Goal: Complete application form: Complete application form

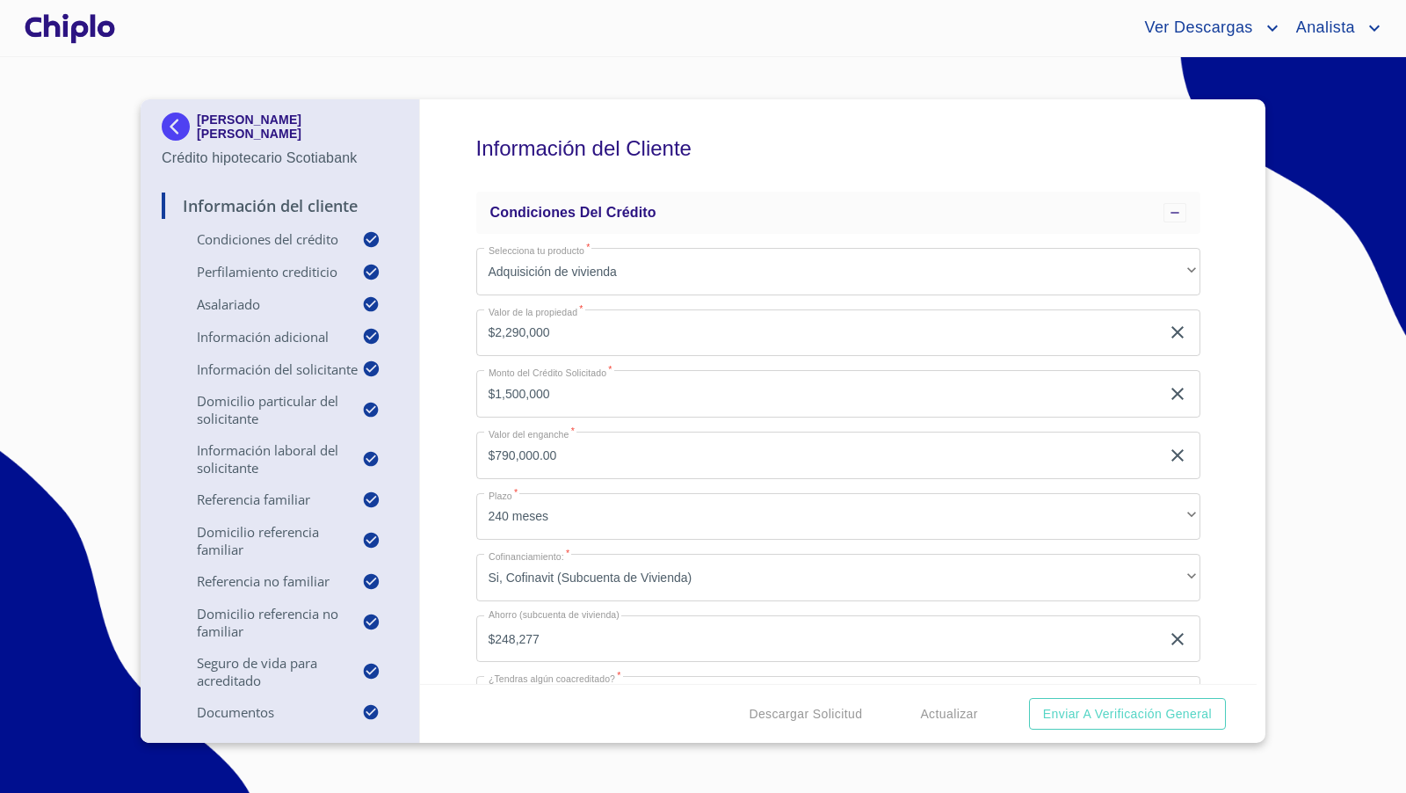
click at [1220, 383] on div "Información del Cliente Condiciones del Crédito Selecciona tu producto   * Adqu…" at bounding box center [839, 391] width 838 height 585
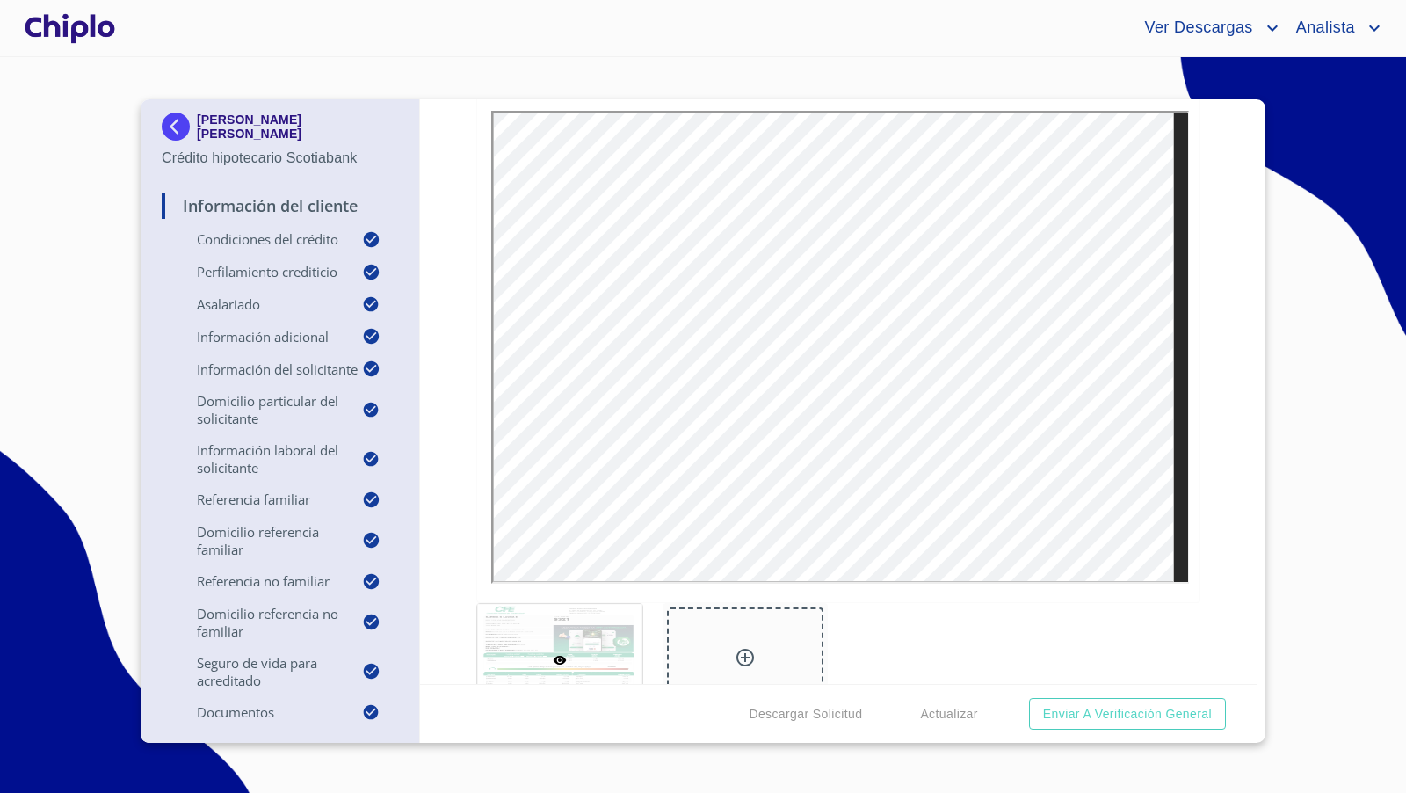
scroll to position [8901, 0]
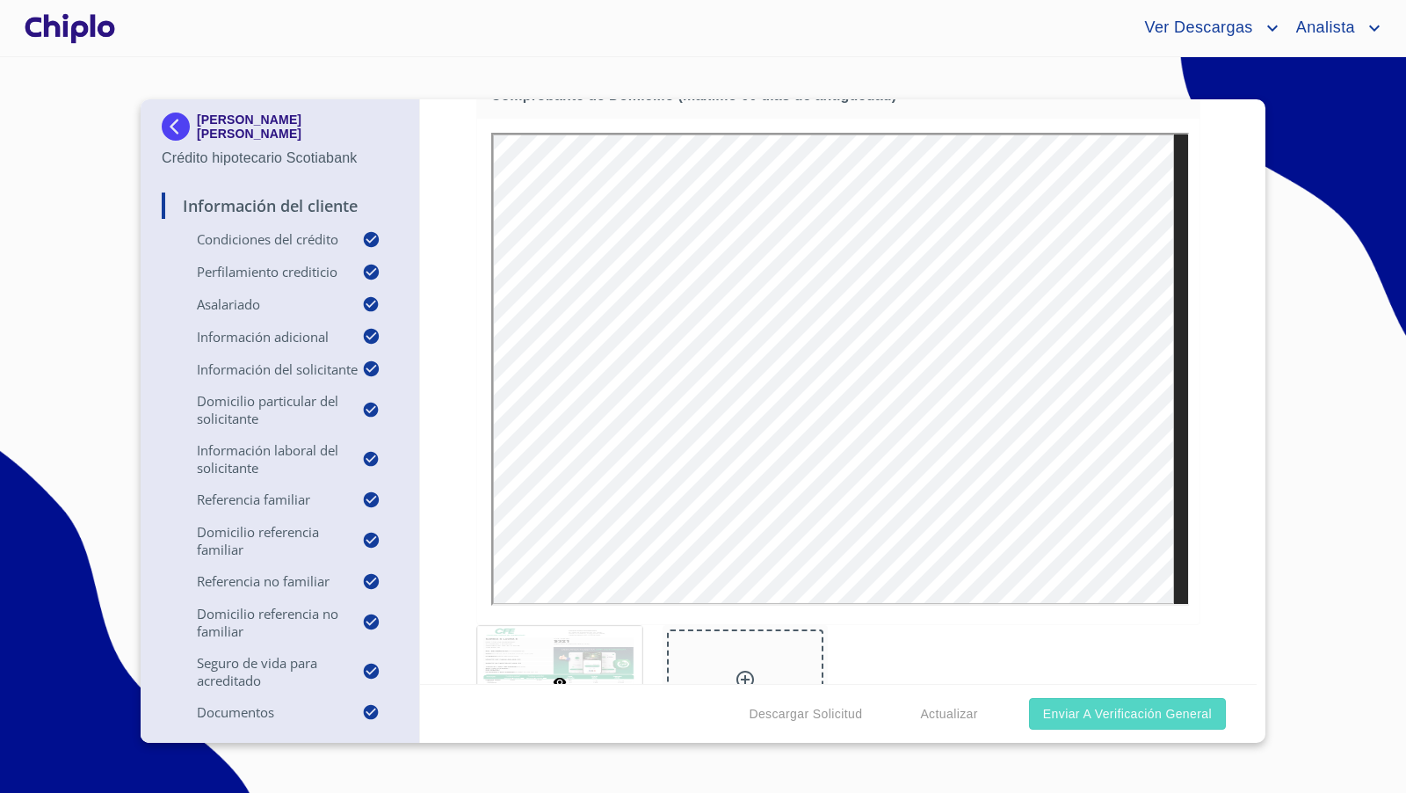
click at [1135, 706] on span "Enviar a Verificación General" at bounding box center [1127, 714] width 169 height 22
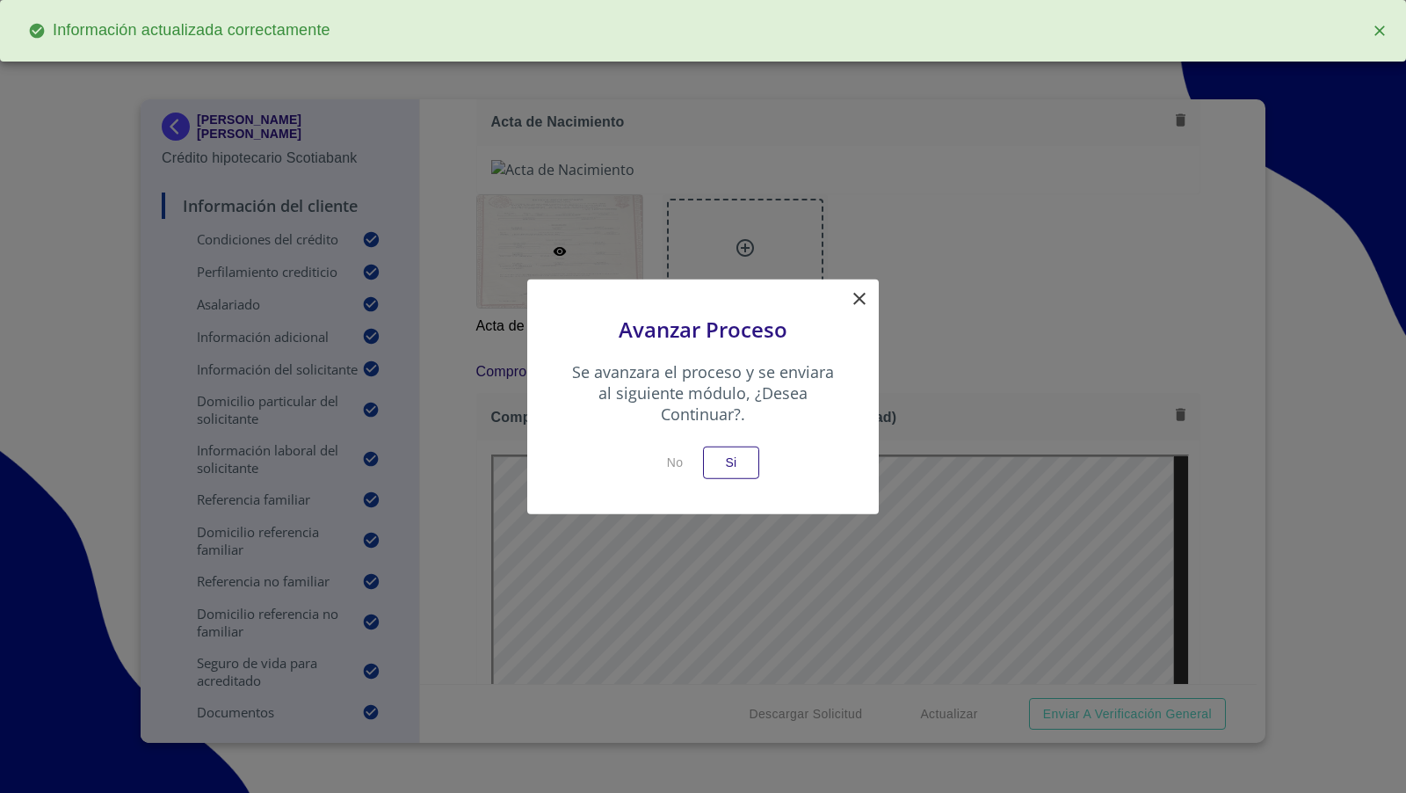
scroll to position [9223, 0]
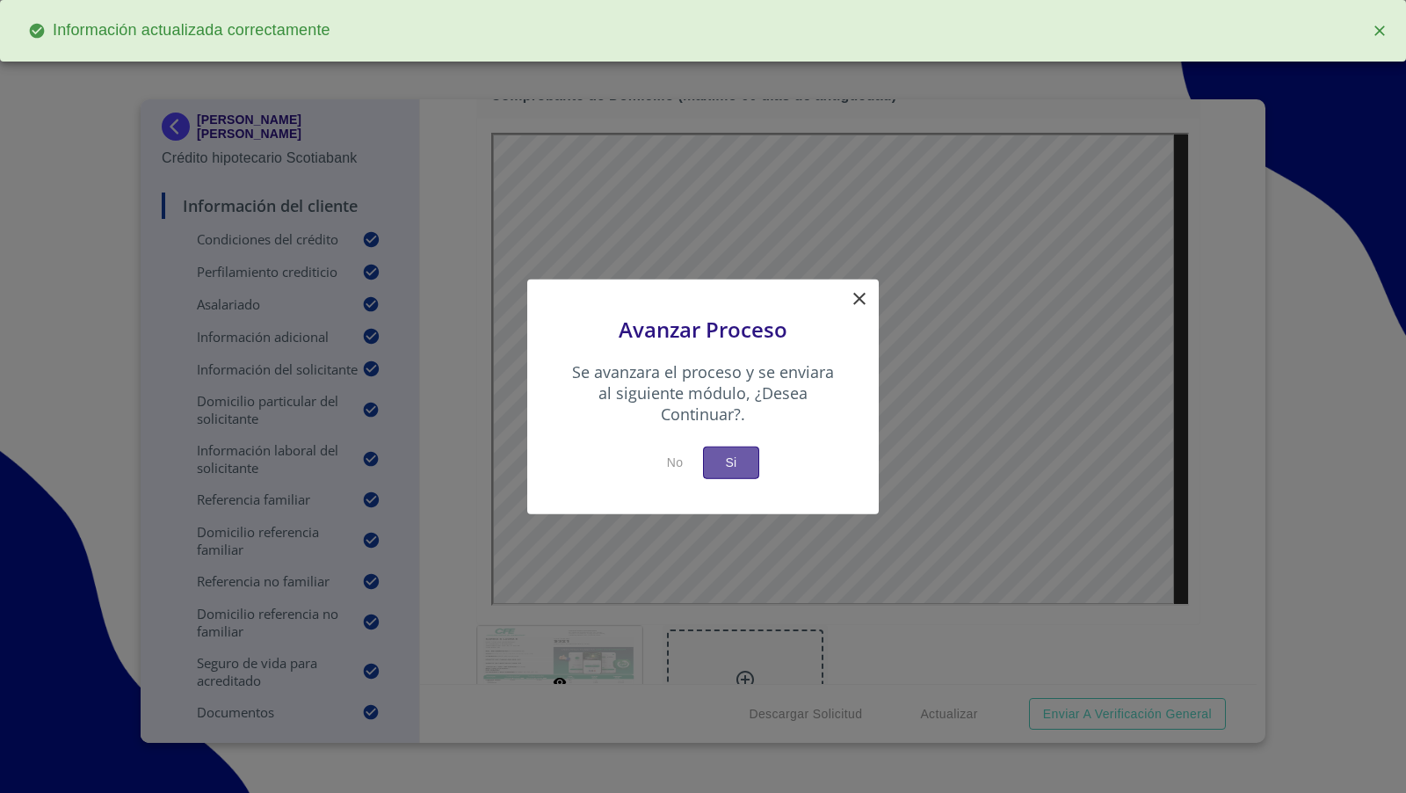
click at [731, 472] on span "Si" at bounding box center [731, 463] width 28 height 22
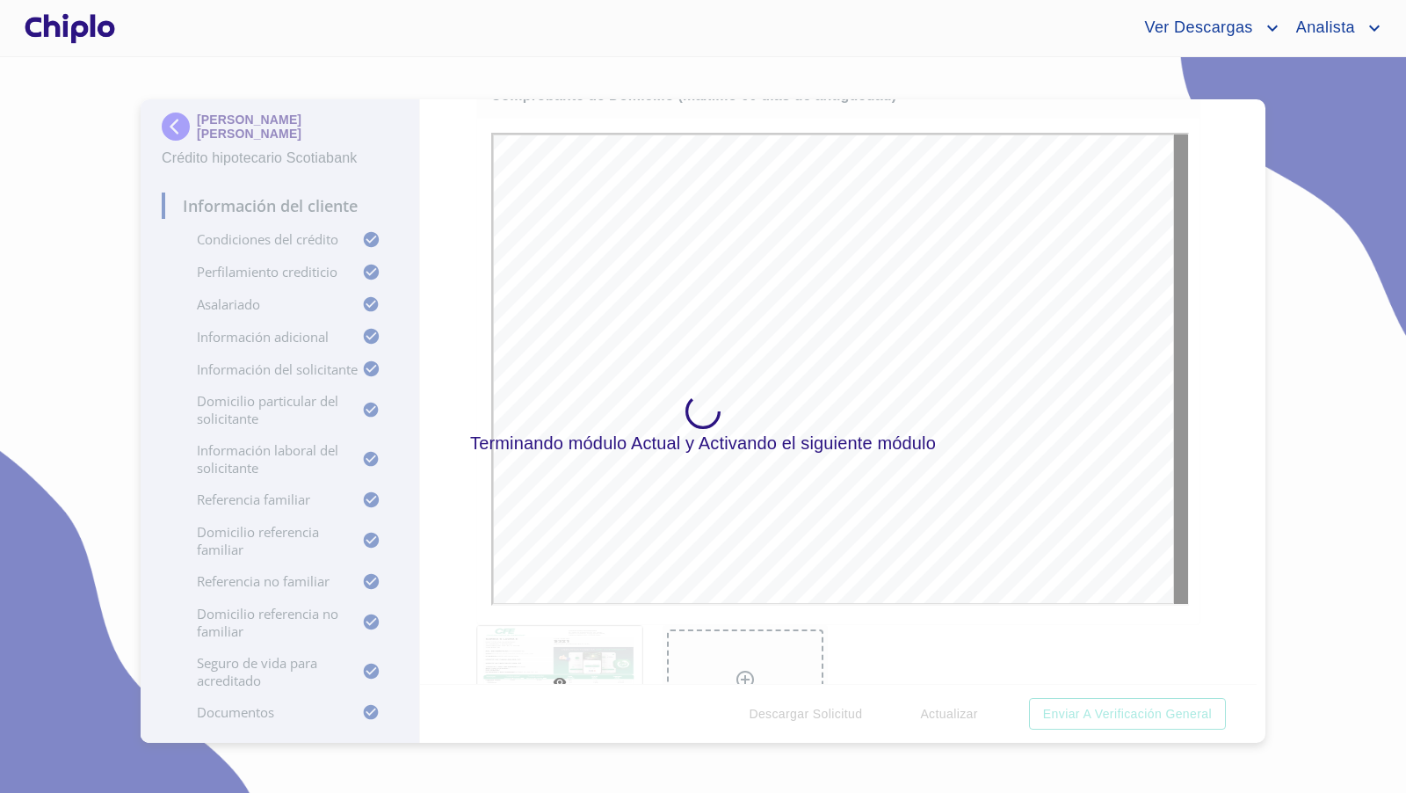
scroll to position [8901, 0]
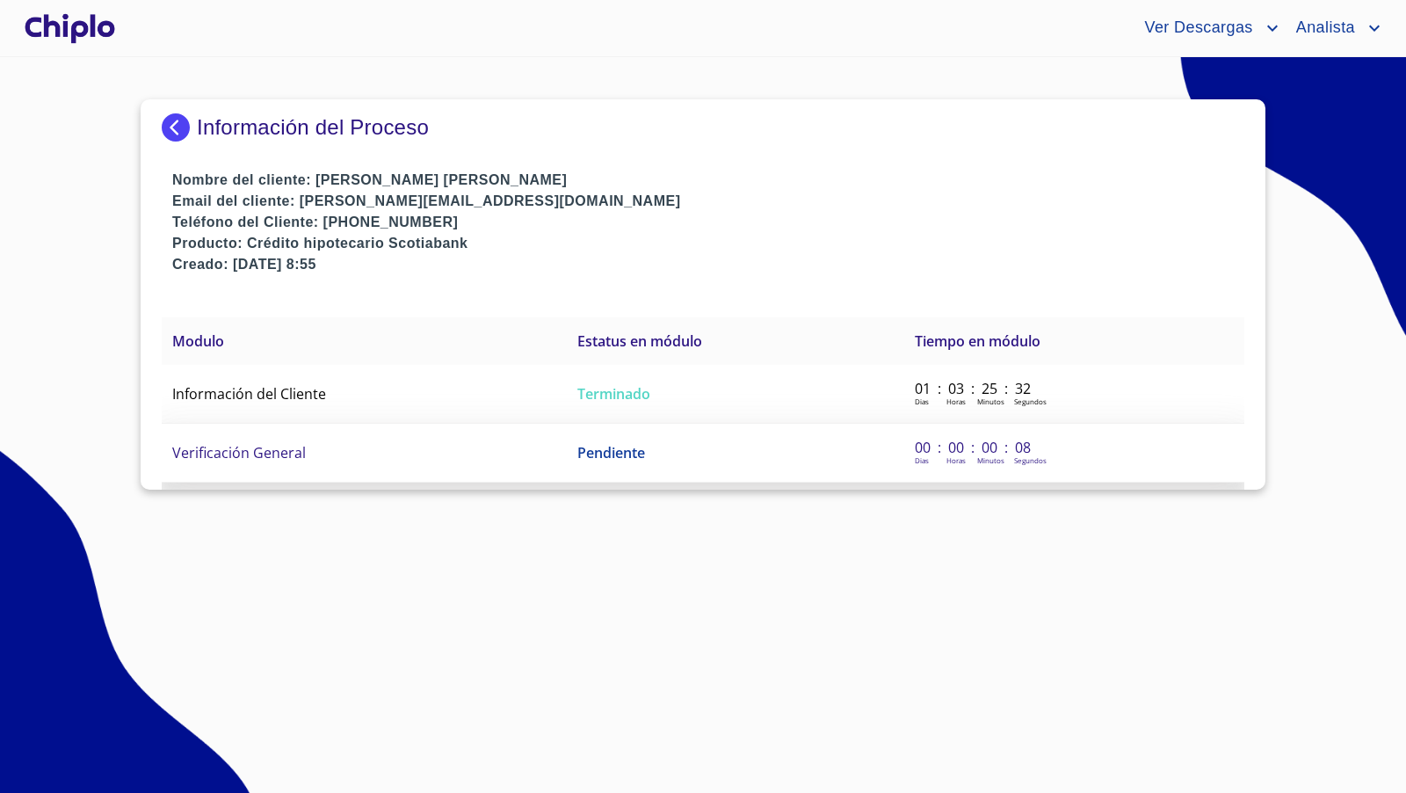
click at [381, 453] on td "Verificación General" at bounding box center [364, 453] width 405 height 59
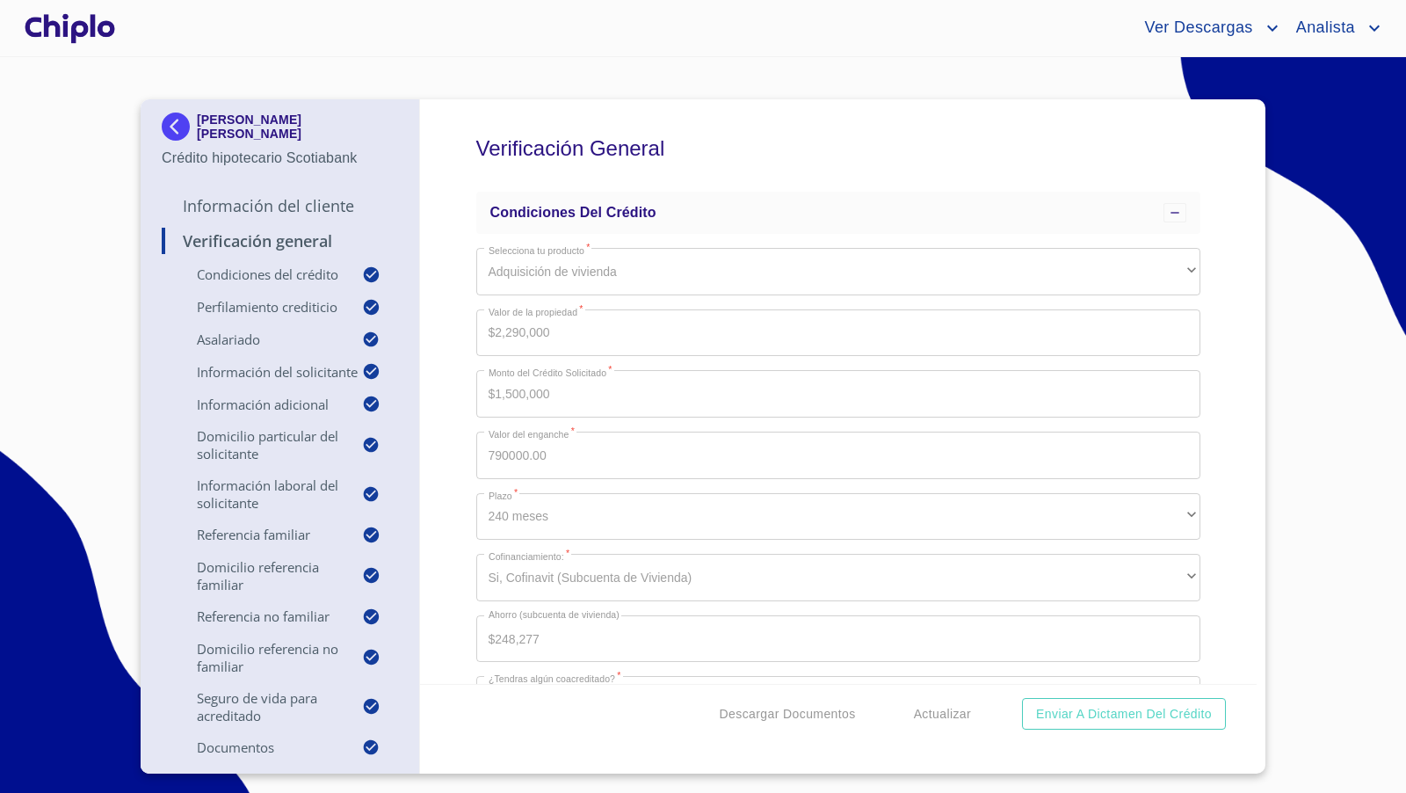
click at [1213, 432] on div "Verificación General Condiciones del Crédito Selecciona tu producto   * Adquisi…" at bounding box center [839, 391] width 838 height 585
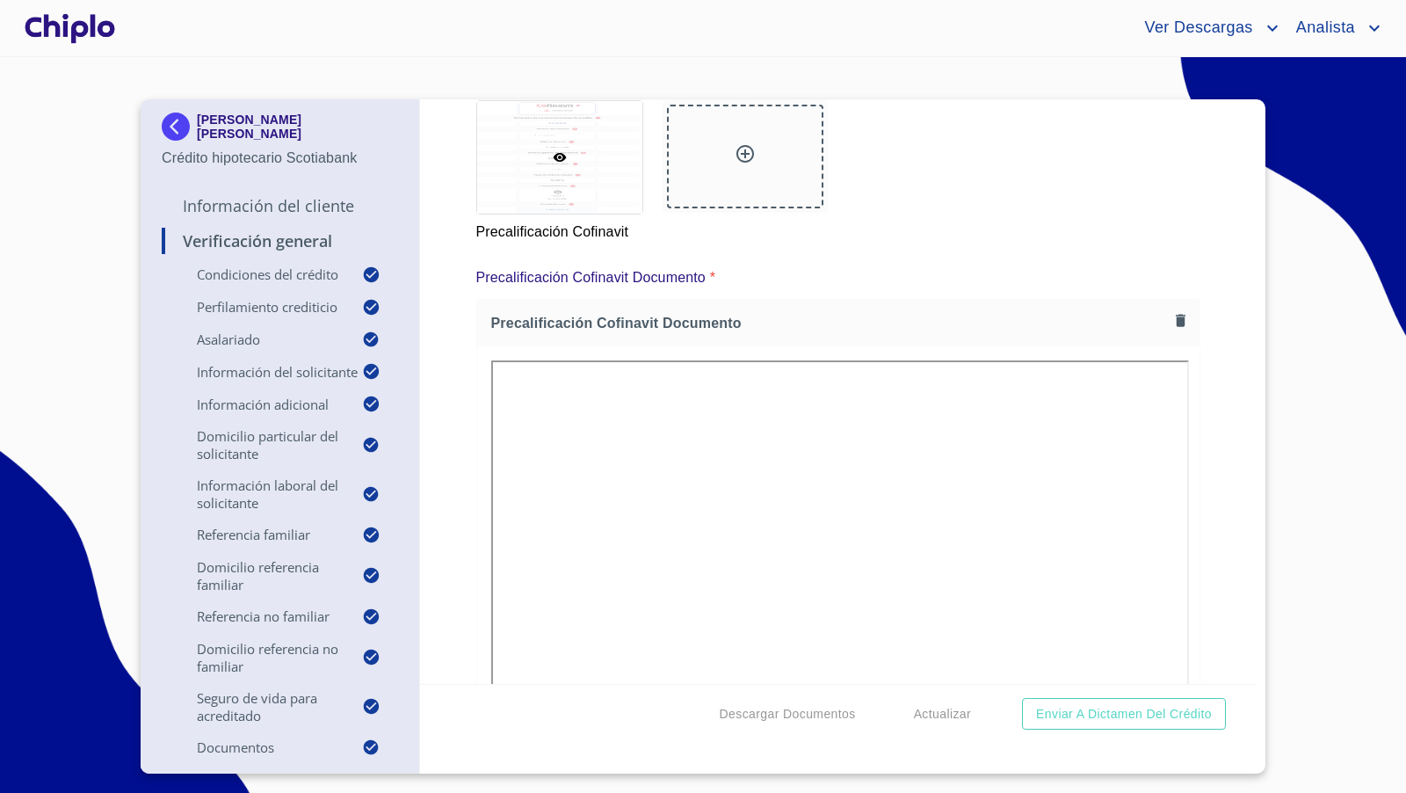
scroll to position [14765, 0]
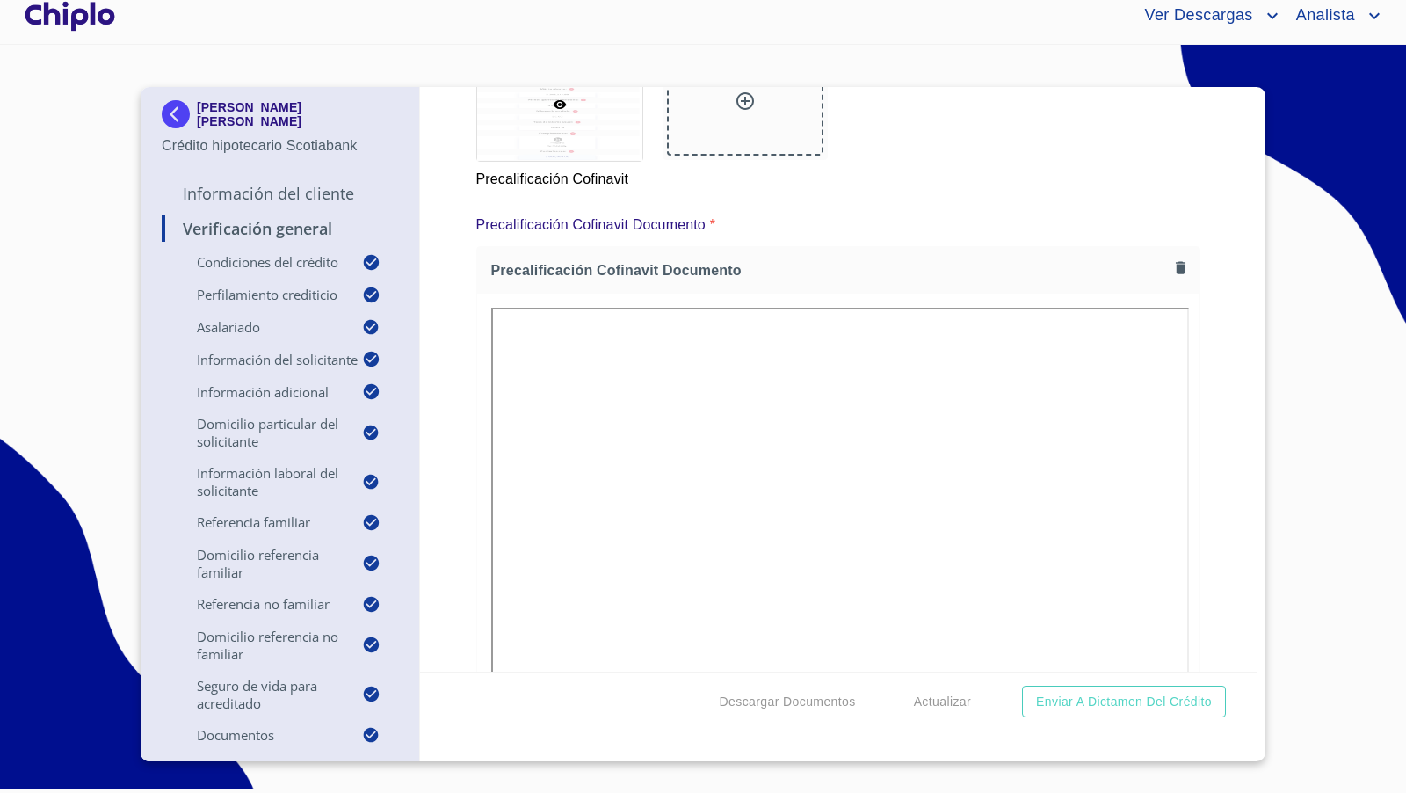
scroll to position [14817, 0]
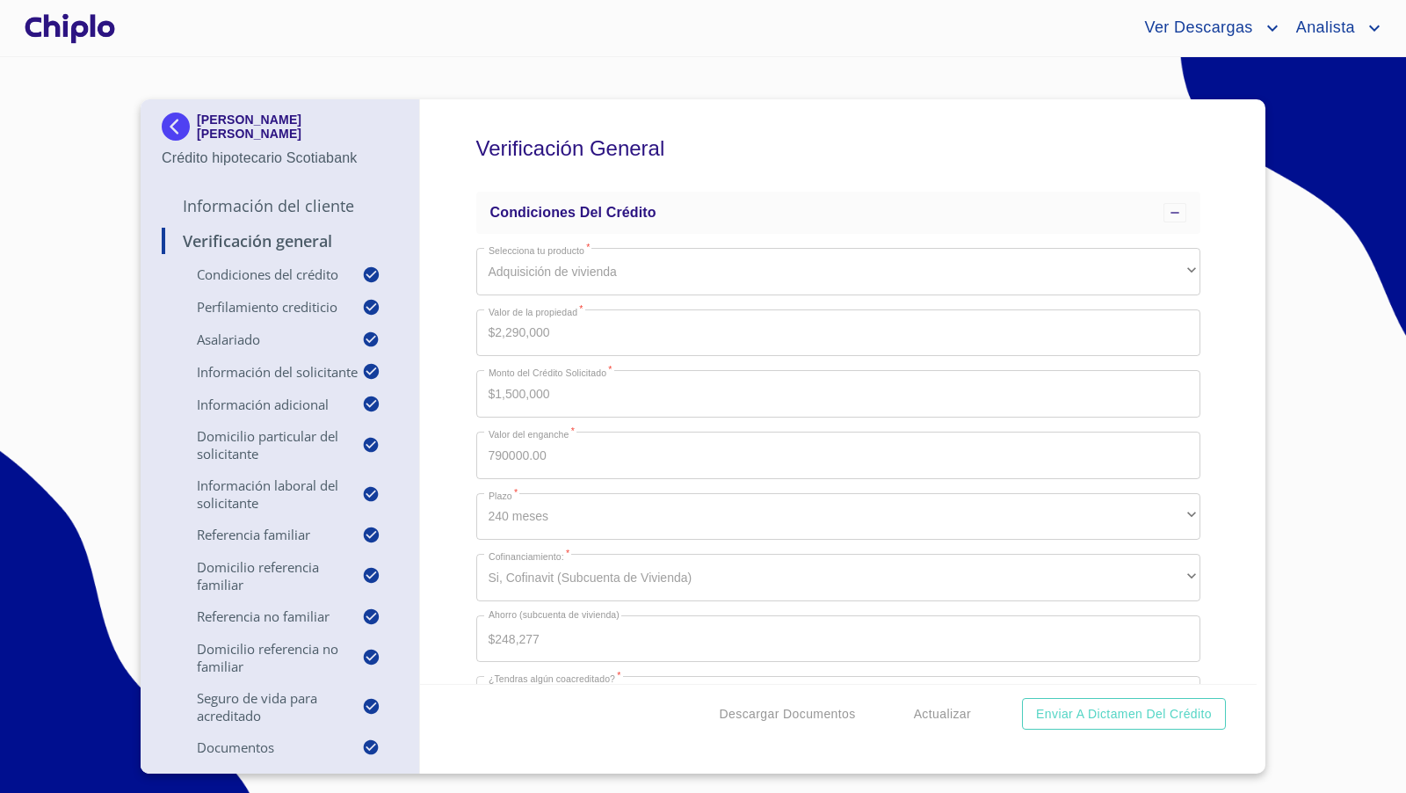
scroll to position [14585, 0]
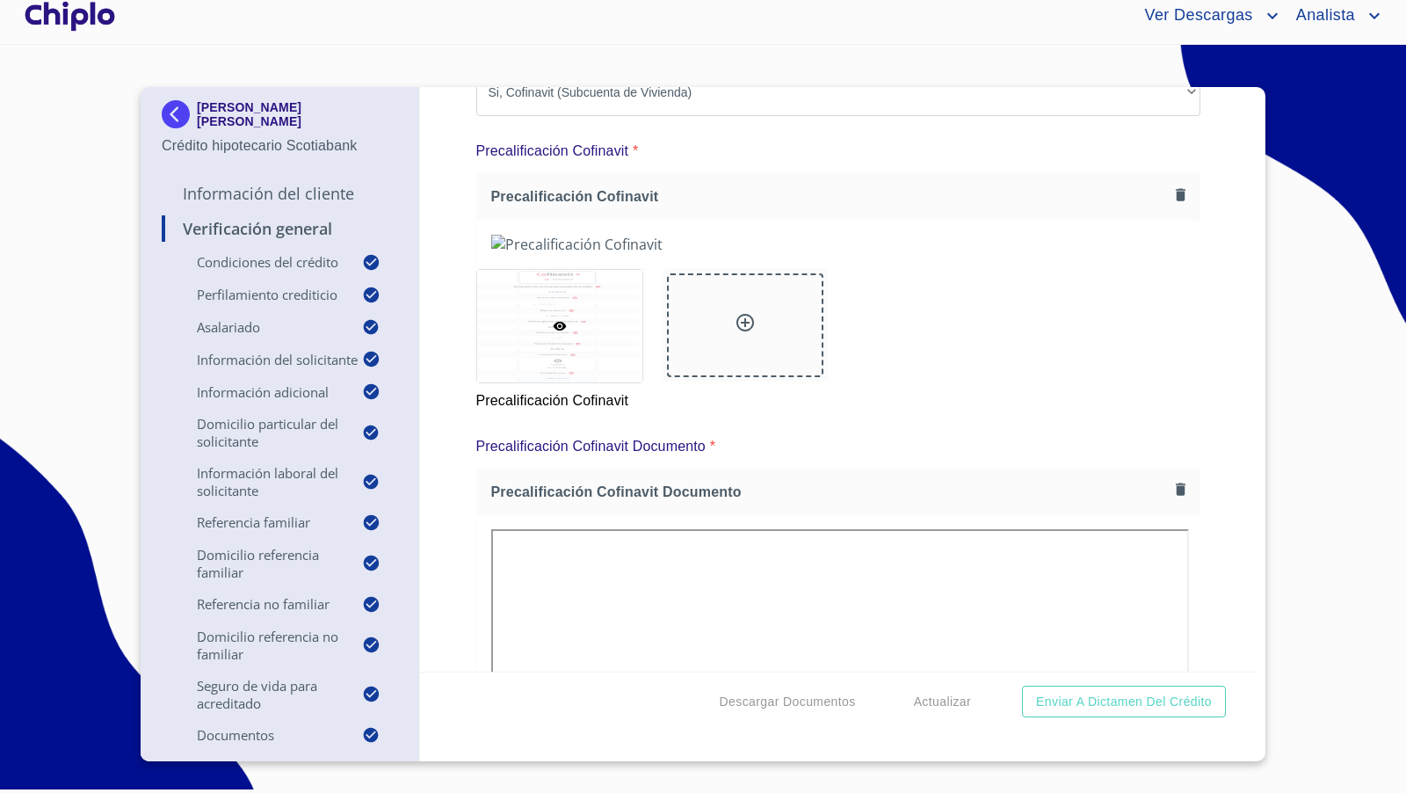
click at [1213, 275] on div "Verificación General Condiciones del Crédito Selecciona tu producto   * Adquisi…" at bounding box center [839, 379] width 838 height 585
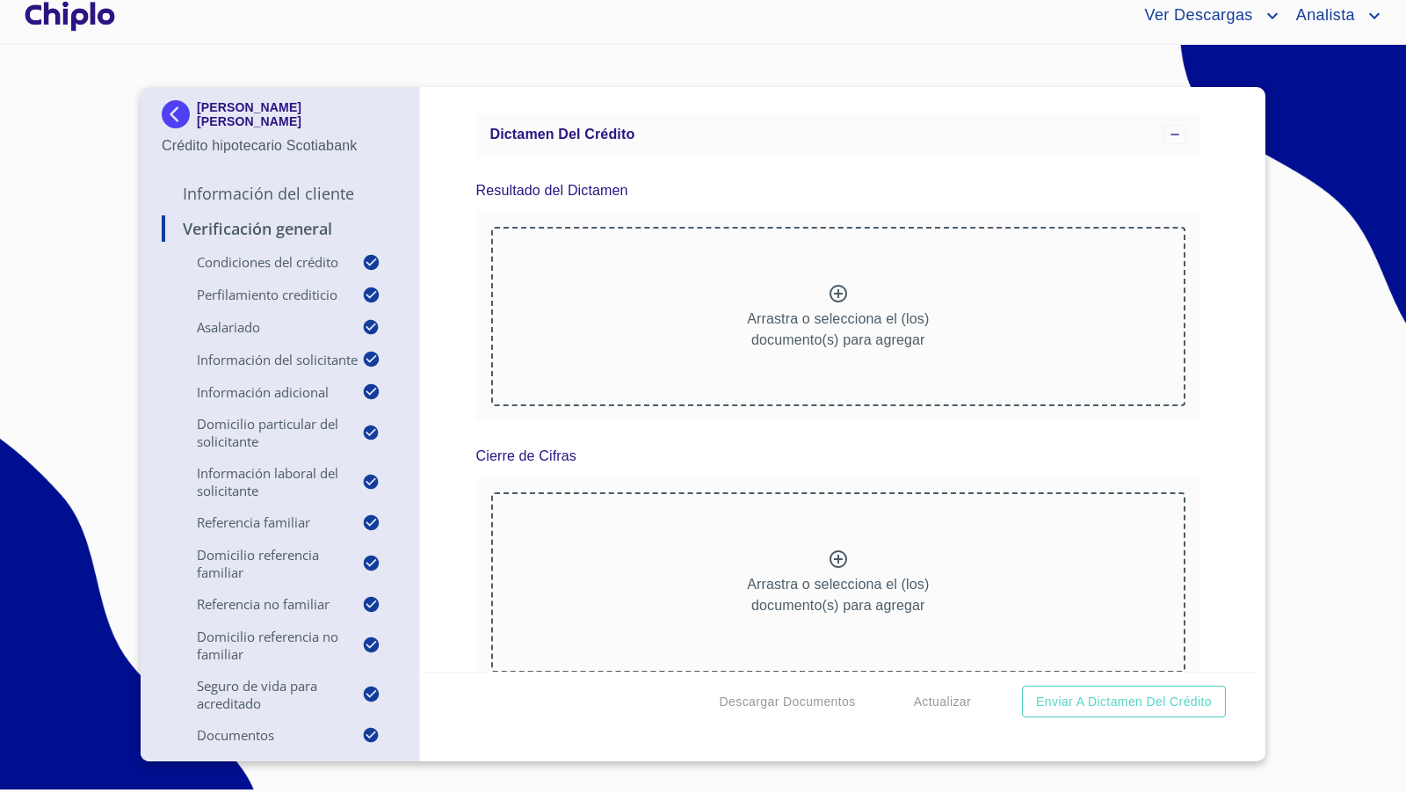
scroll to position [15533, 0]
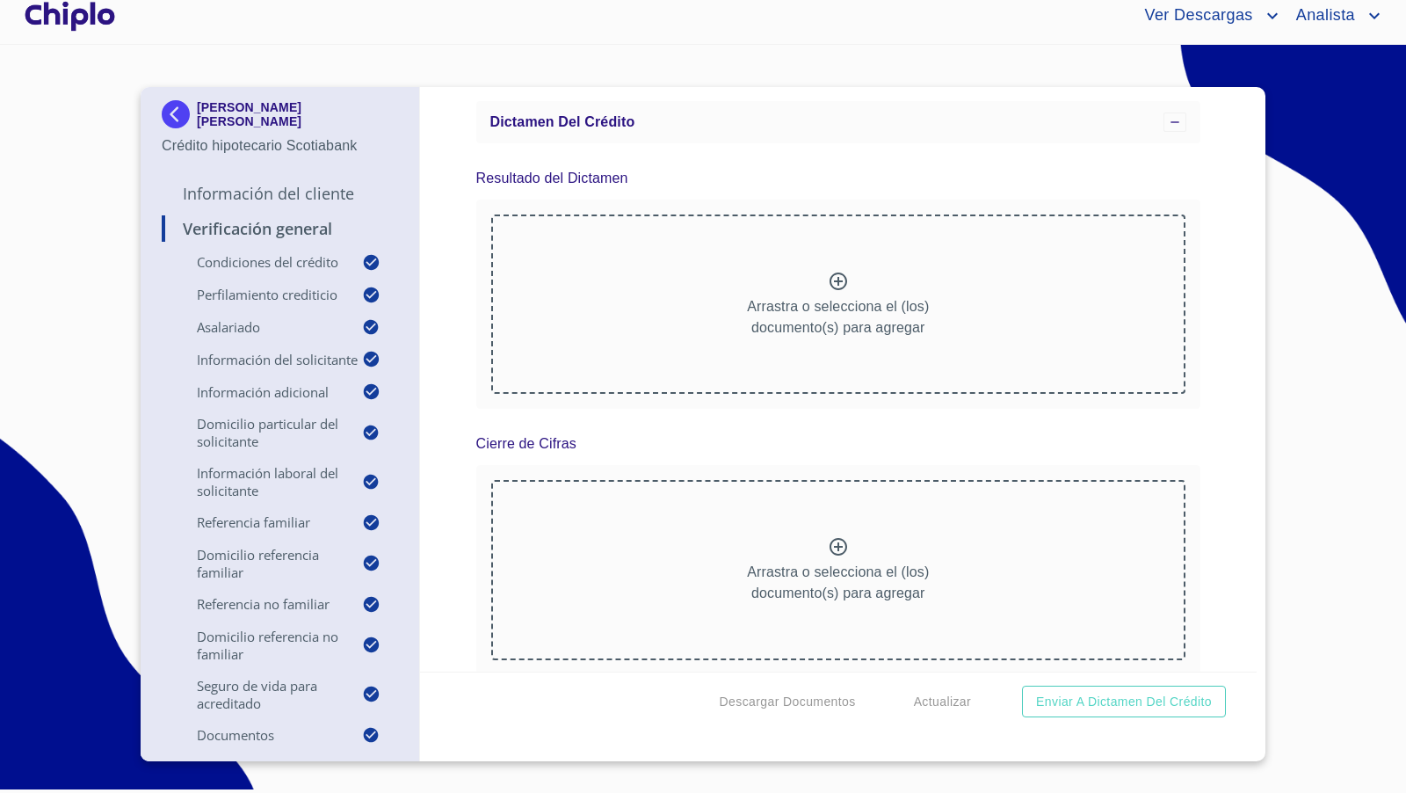
click at [296, 189] on p "Información del Cliente" at bounding box center [280, 193] width 236 height 21
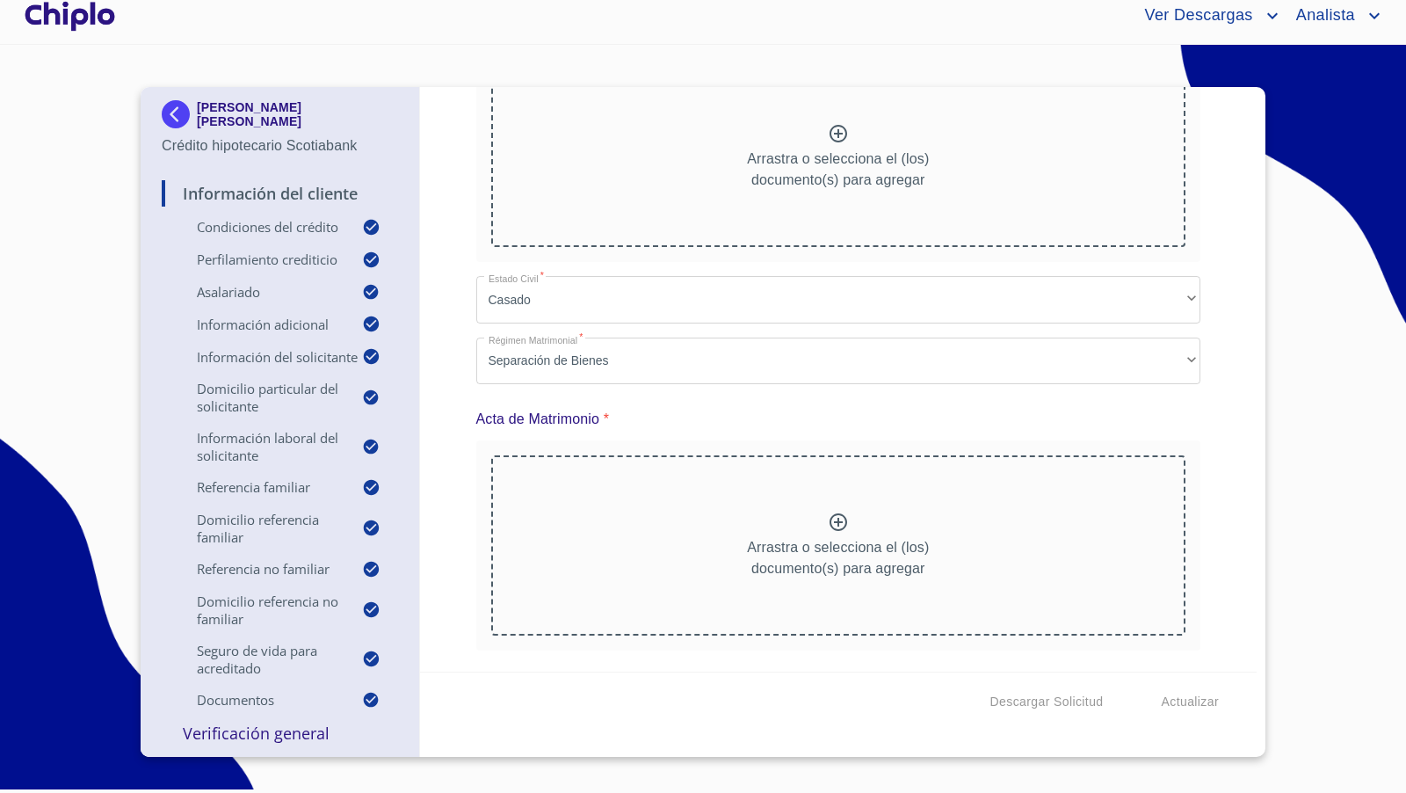
scroll to position [12048, 0]
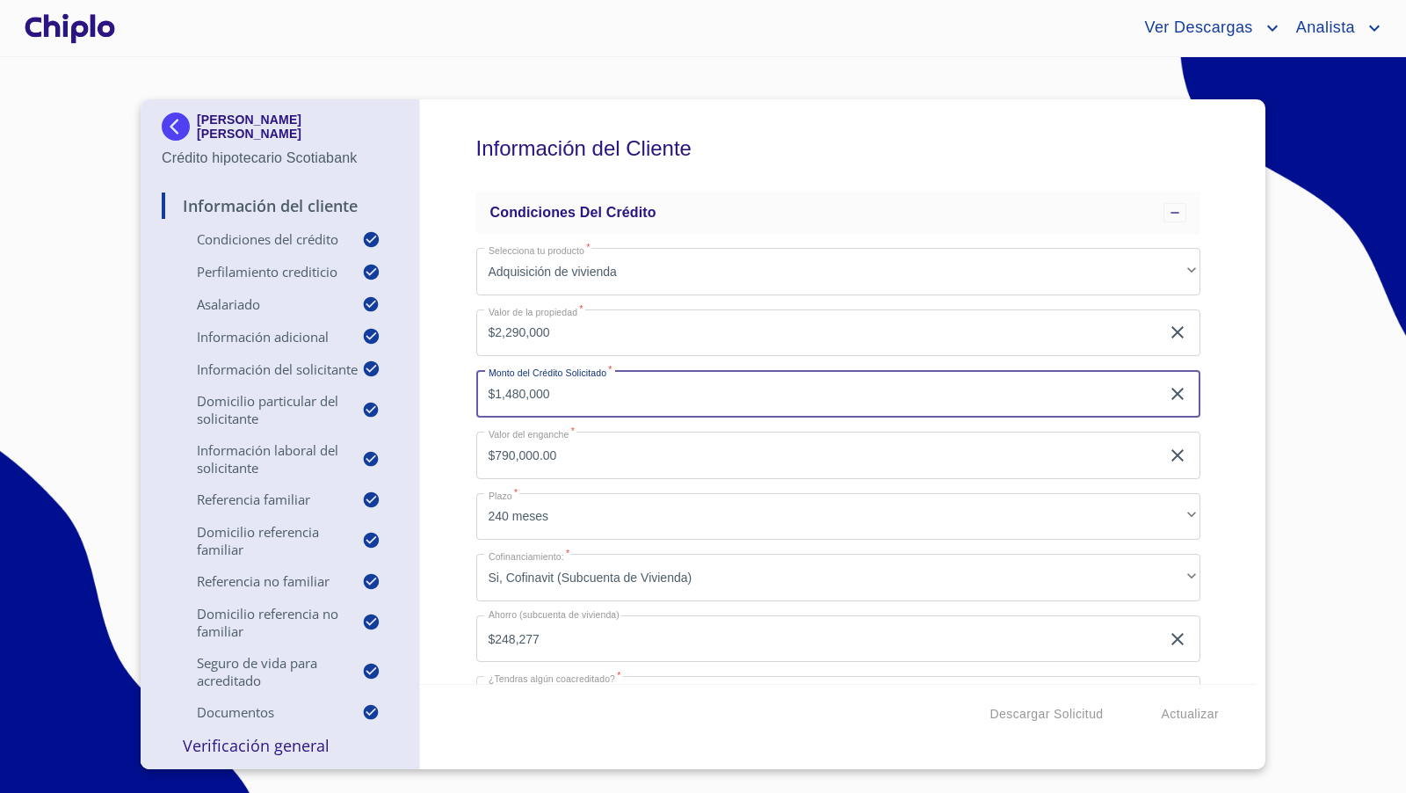
scroll to position [12, 0]
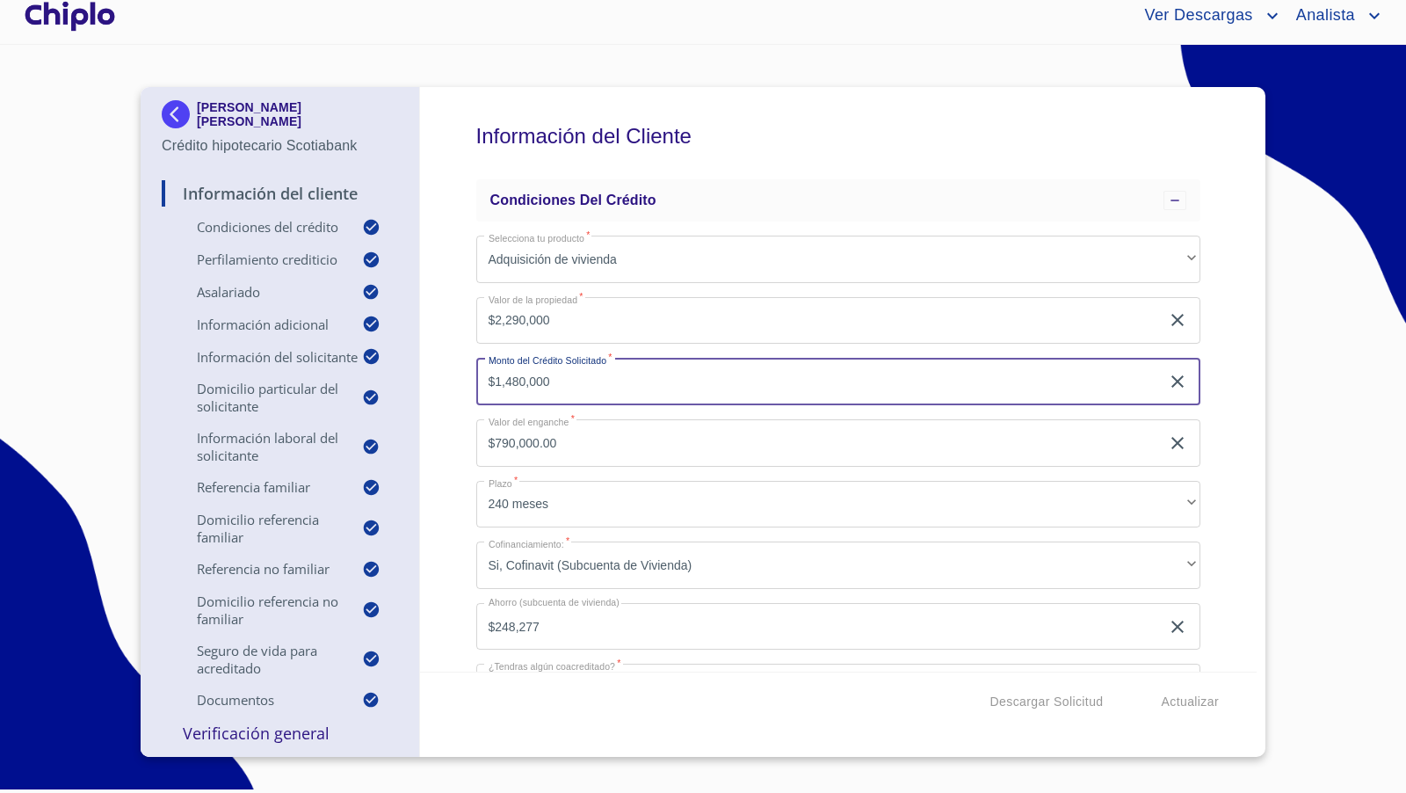
type input "$1,480,000"
click at [460, 435] on div "Información del Cliente Condiciones del Crédito Selecciona tu producto   * Adqu…" at bounding box center [839, 379] width 838 height 585
type input "$810,000.00"
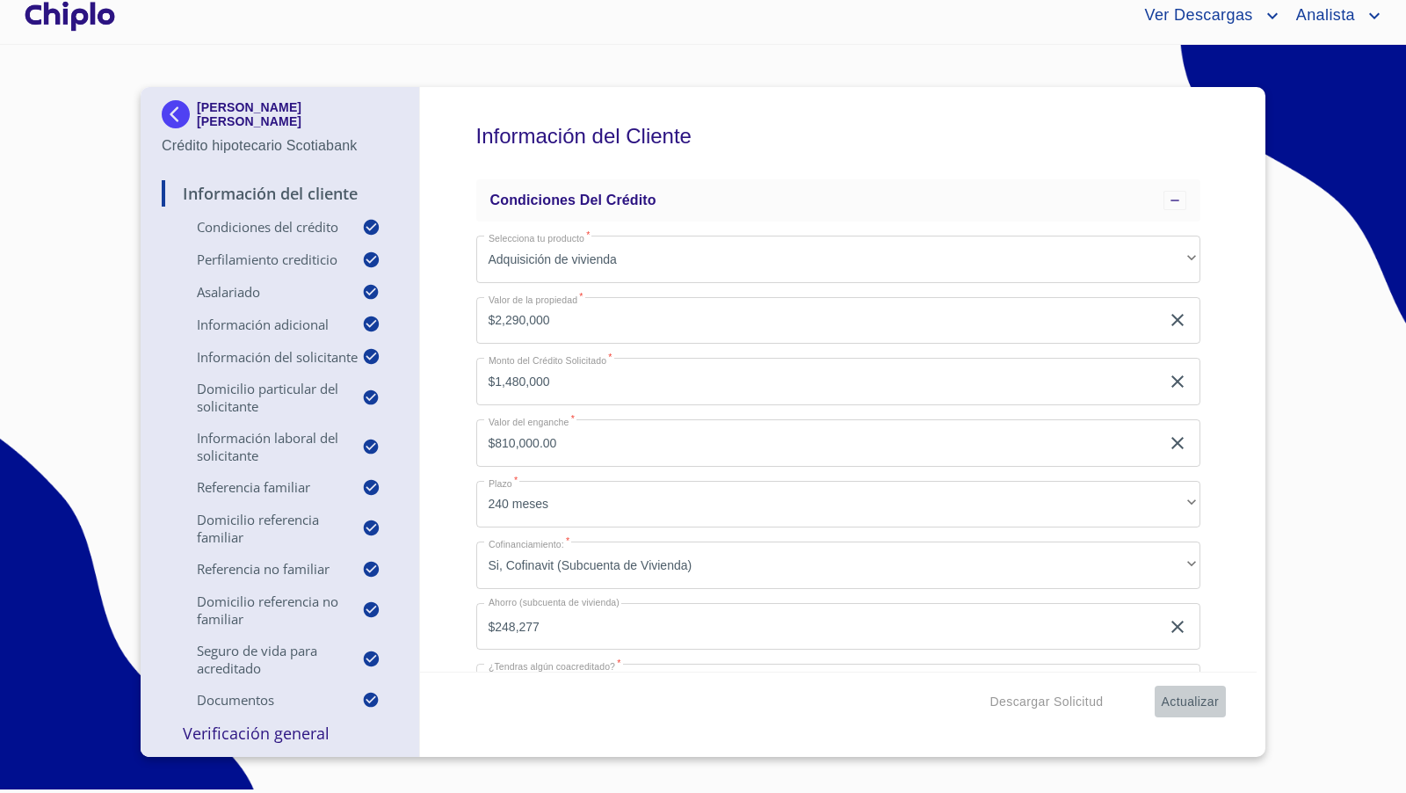
click at [1181, 699] on span "Actualizar" at bounding box center [1190, 702] width 57 height 22
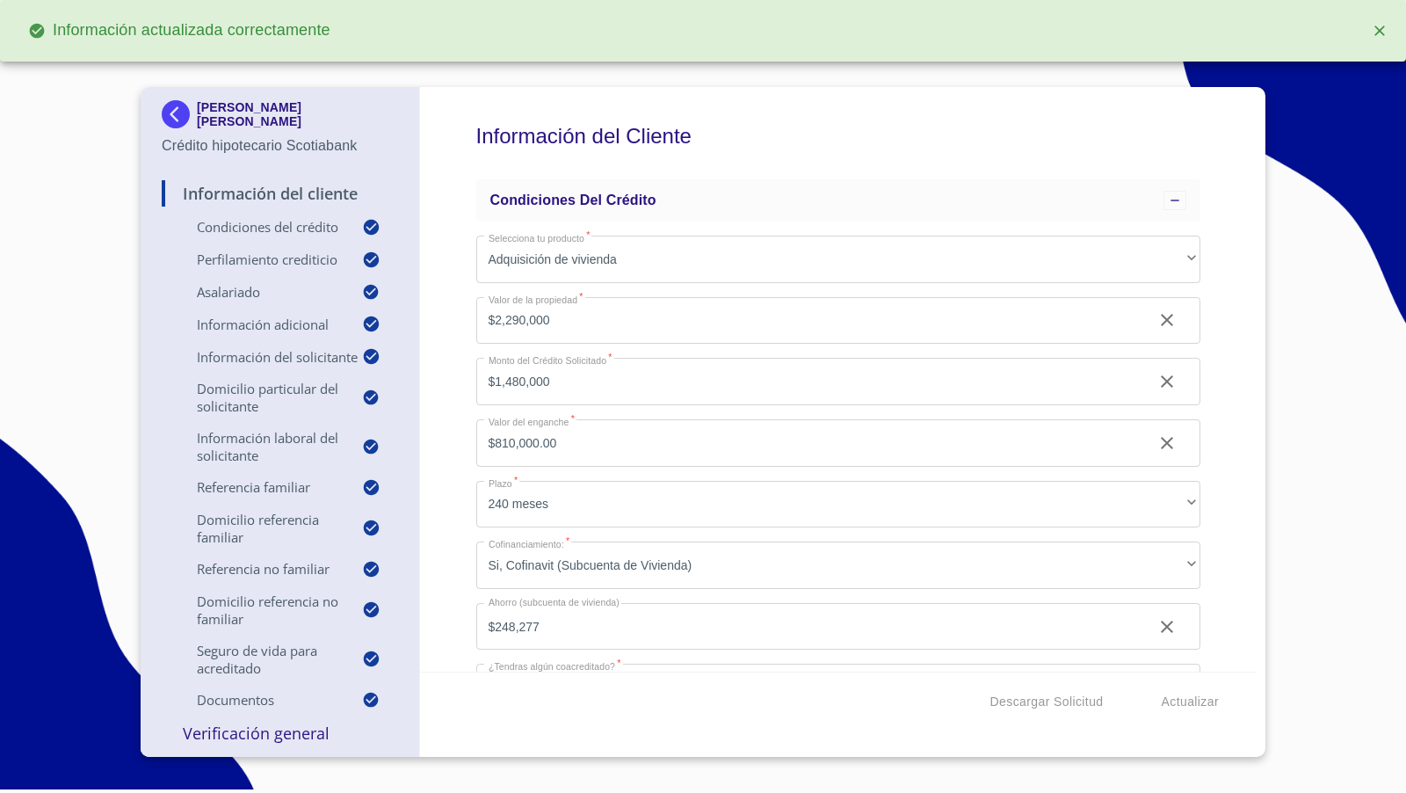
scroll to position [19, 0]
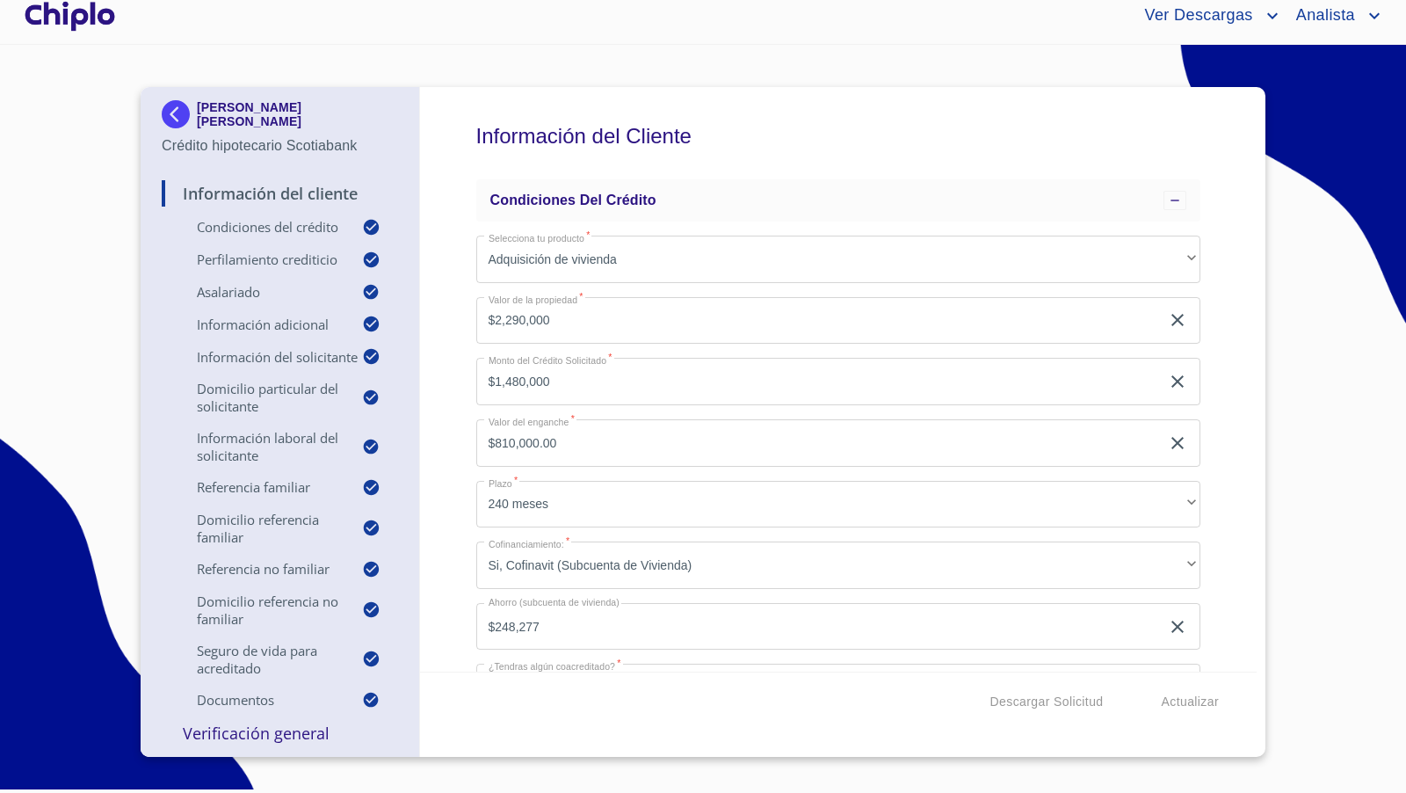
click at [267, 735] on p "Verificación General" at bounding box center [280, 733] width 236 height 21
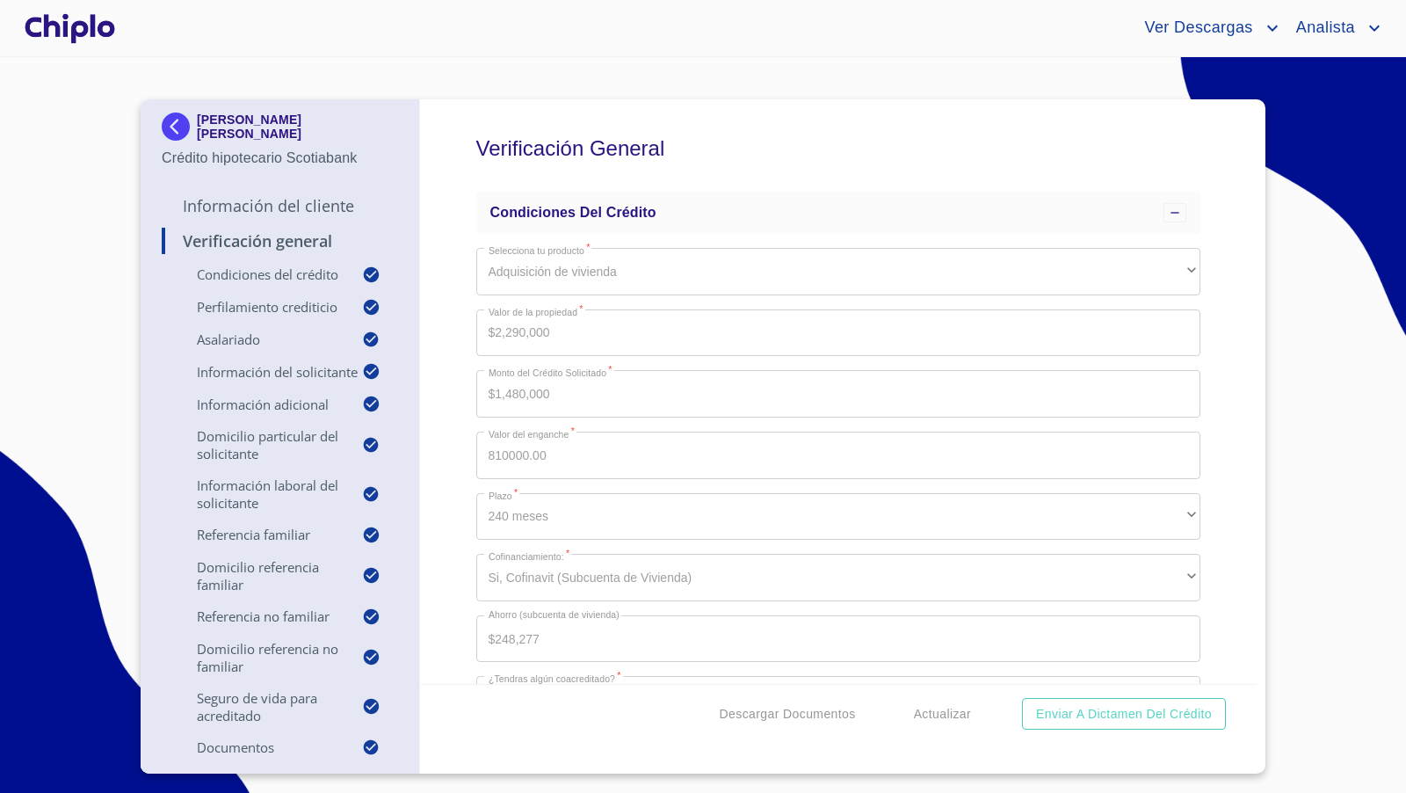
scroll to position [19, 0]
